Goal: Check status

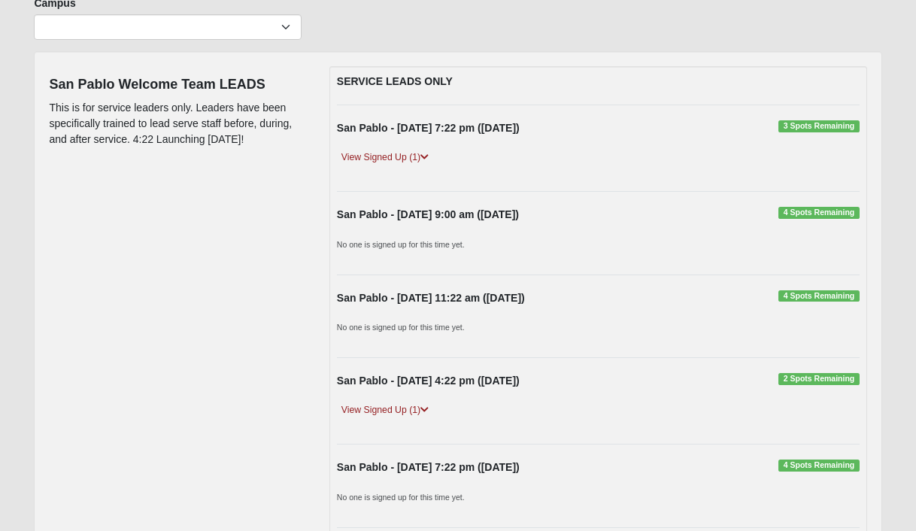
scroll to position [134, 0]
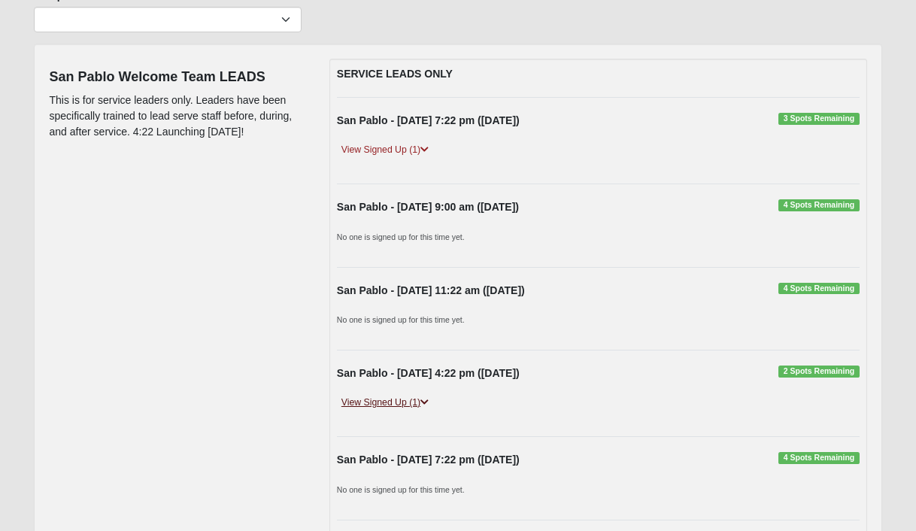
click at [392, 405] on link "View Signed Up (1)" at bounding box center [385, 403] width 96 height 16
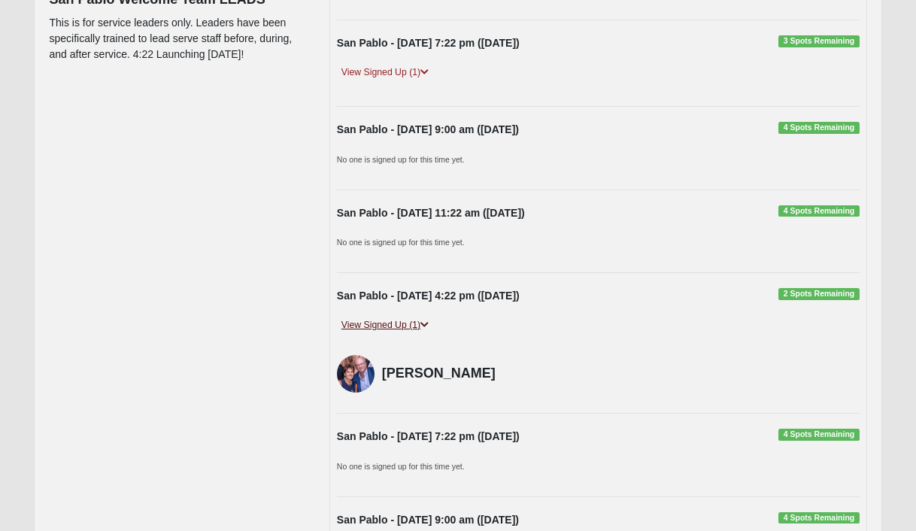
scroll to position [182, 0]
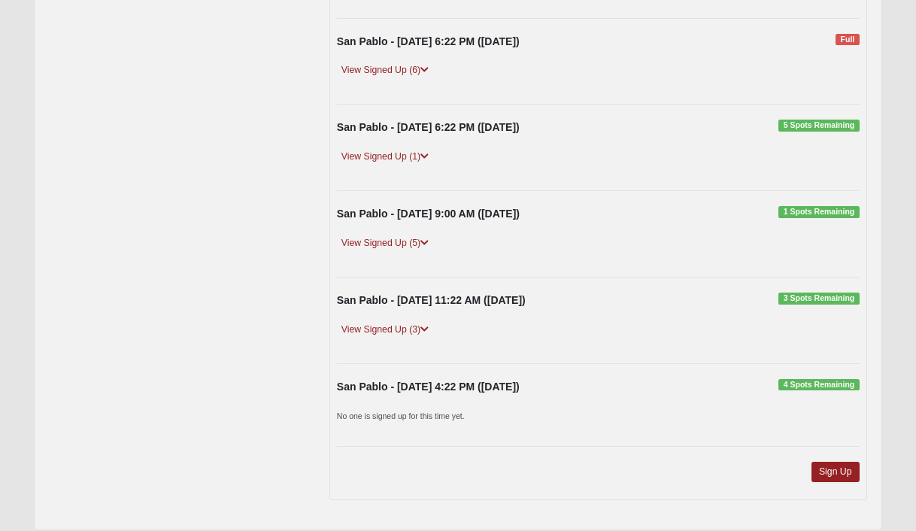
scroll to position [387, 0]
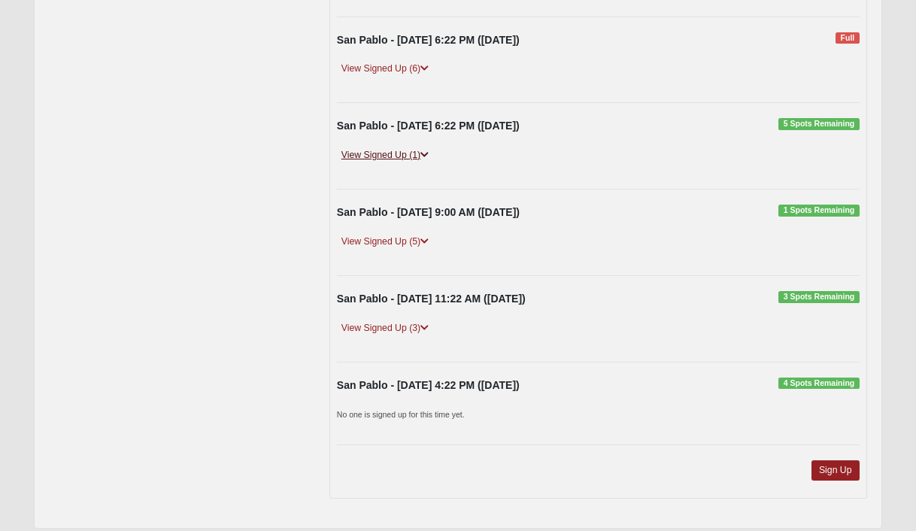
click at [398, 154] on link "View Signed Up (1)" at bounding box center [385, 155] width 96 height 16
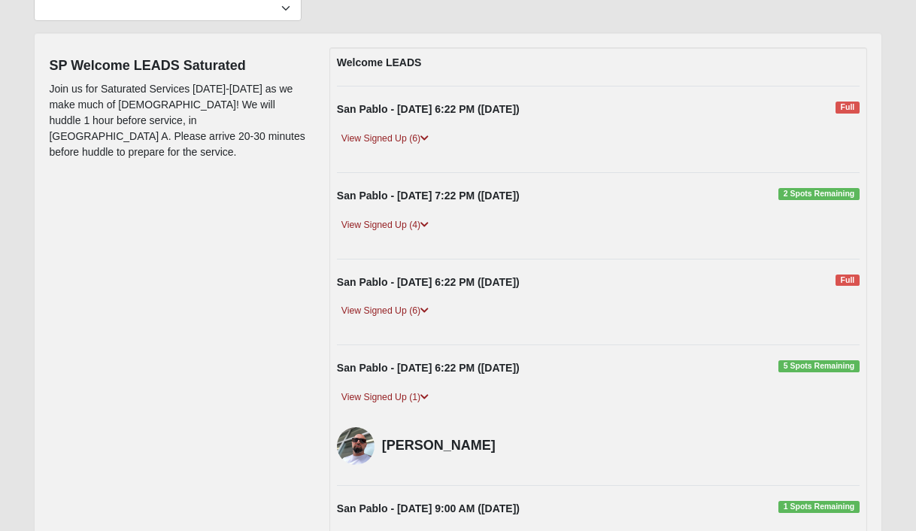
scroll to position [95, 0]
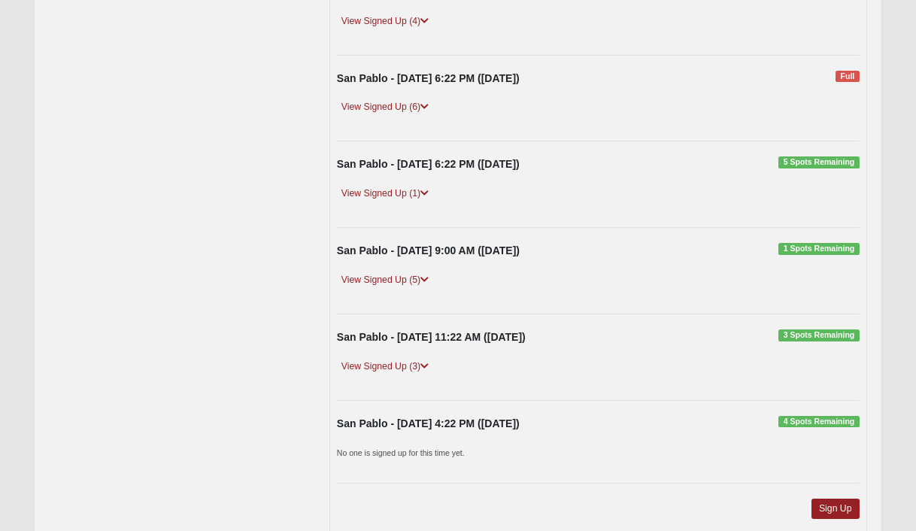
scroll to position [350, 0]
click at [418, 189] on link "View Signed Up (1)" at bounding box center [385, 193] width 96 height 16
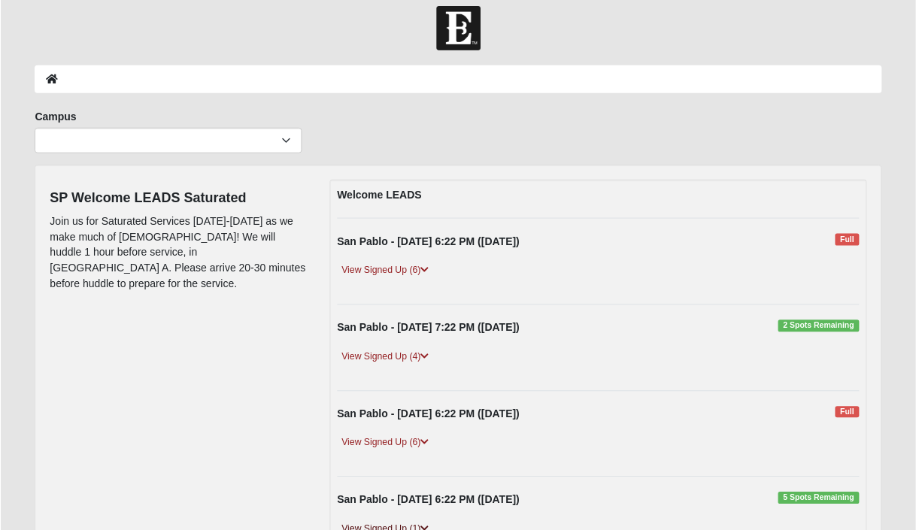
scroll to position [0, 0]
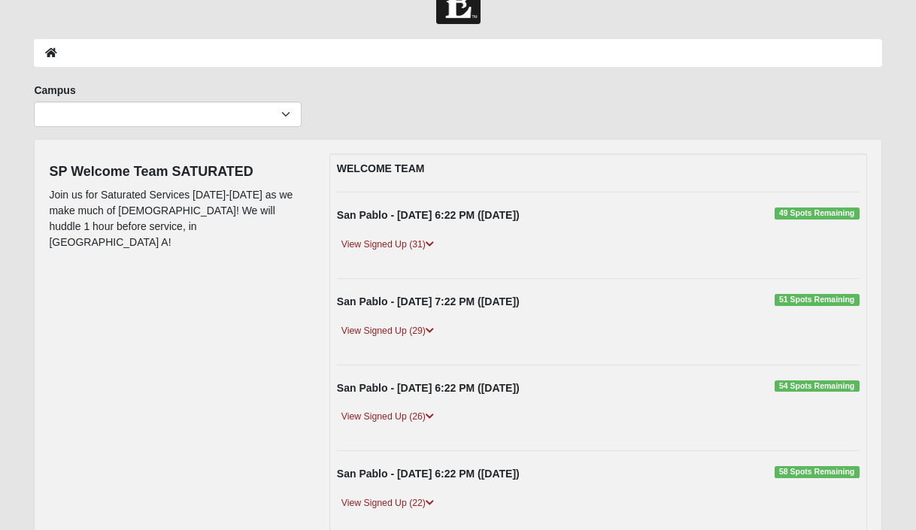
scroll to position [104, 0]
